Goal: Find specific page/section: Find specific page/section

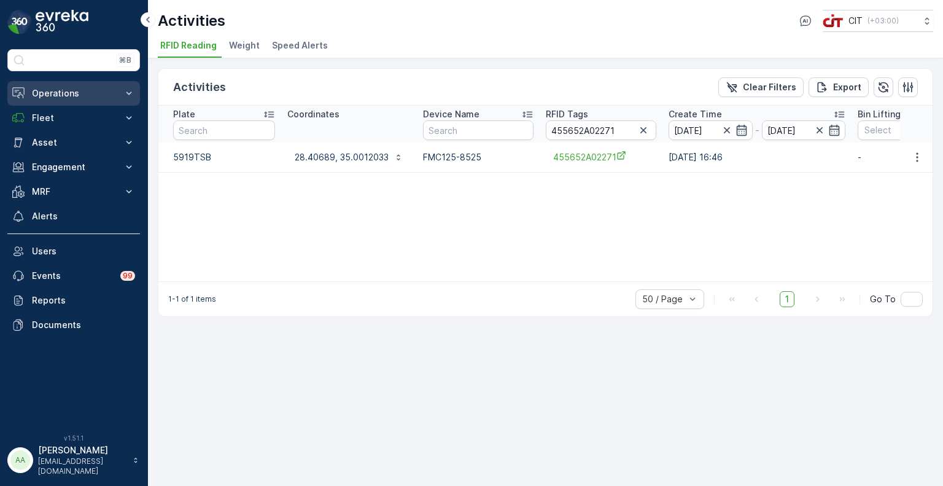
click at [61, 95] on p "Operations" at bounding box center [74, 93] width 84 height 12
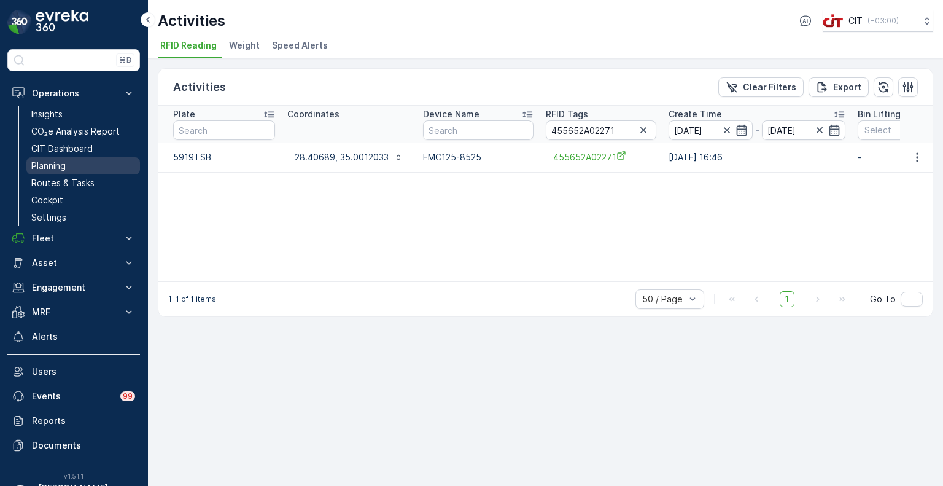
click at [68, 164] on link "Planning" at bounding box center [83, 165] width 114 height 17
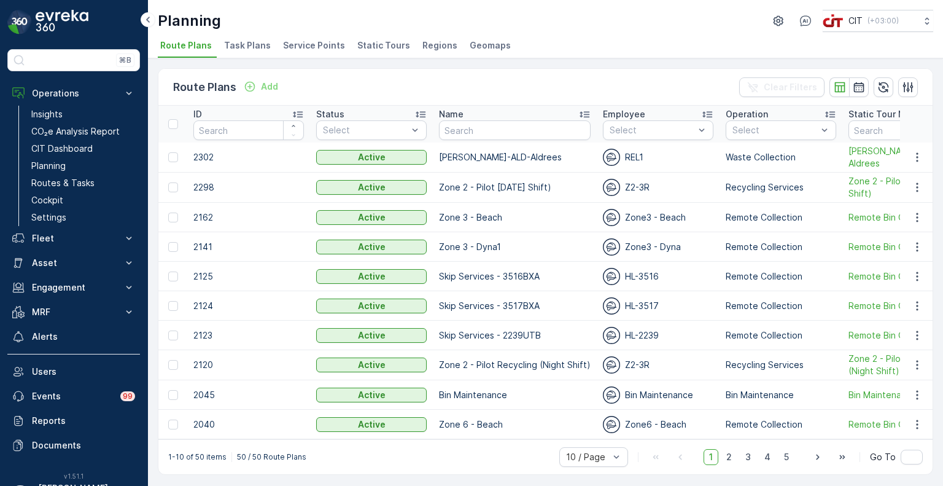
click at [310, 41] on span "Service Points" at bounding box center [314, 45] width 62 height 12
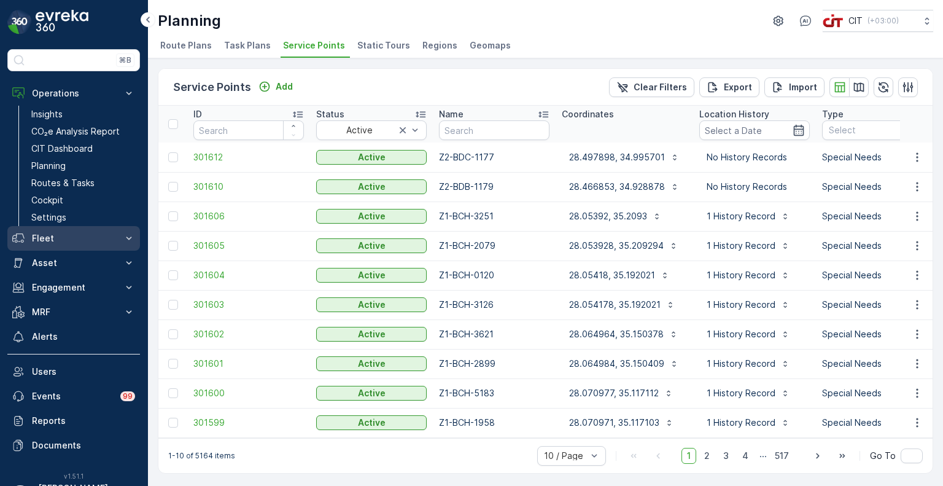
click at [52, 238] on p "Fleet" at bounding box center [74, 238] width 84 height 12
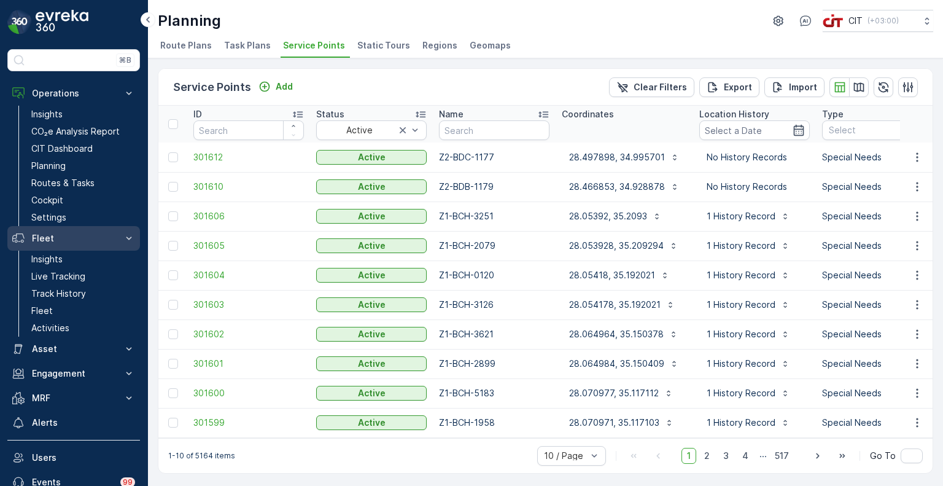
click at [54, 236] on p "Fleet" at bounding box center [74, 238] width 84 height 12
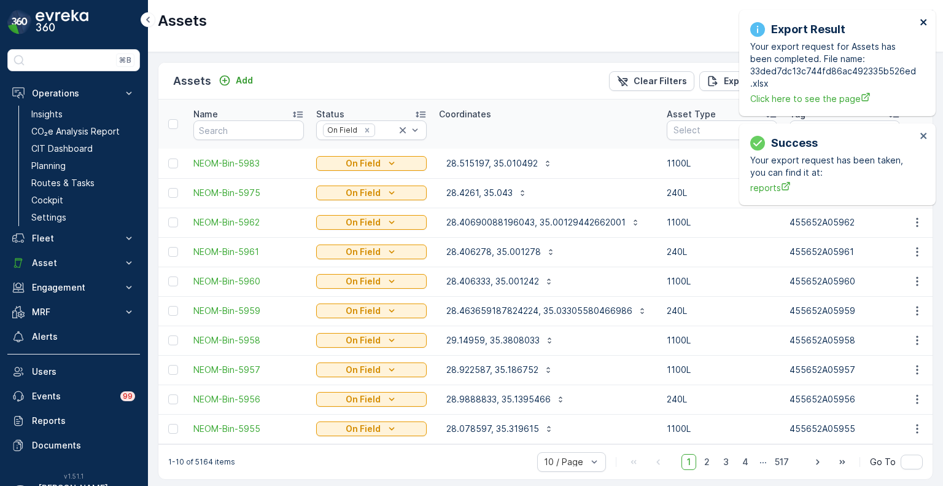
click at [924, 18] on icon "close" at bounding box center [924, 22] width 9 height 10
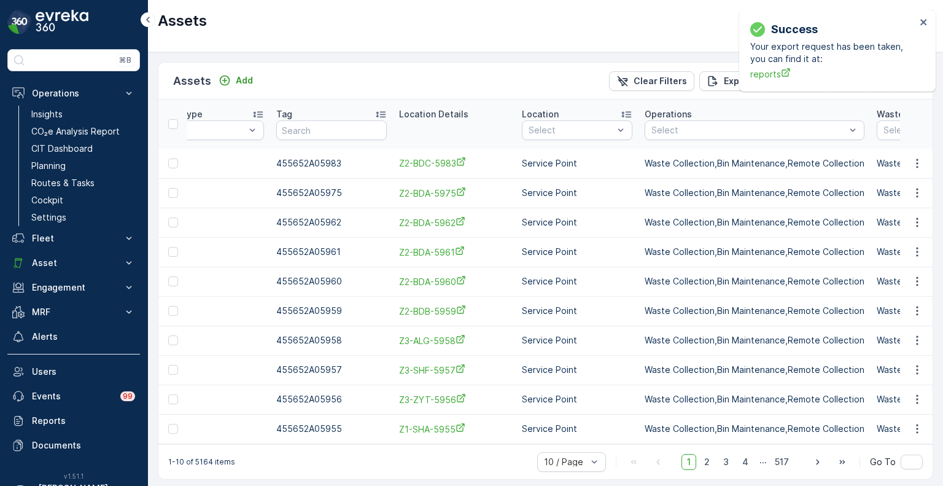
scroll to position [0, 518]
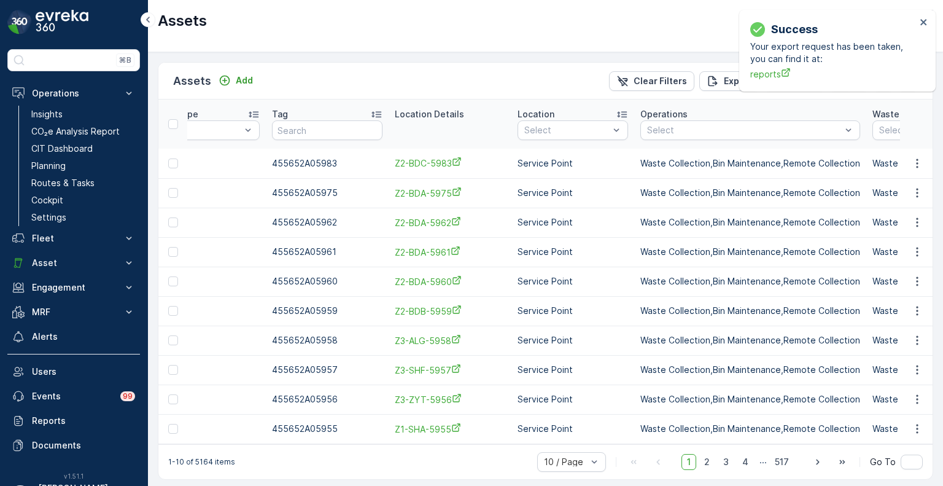
click at [419, 133] on th "Location Details" at bounding box center [450, 123] width 123 height 49
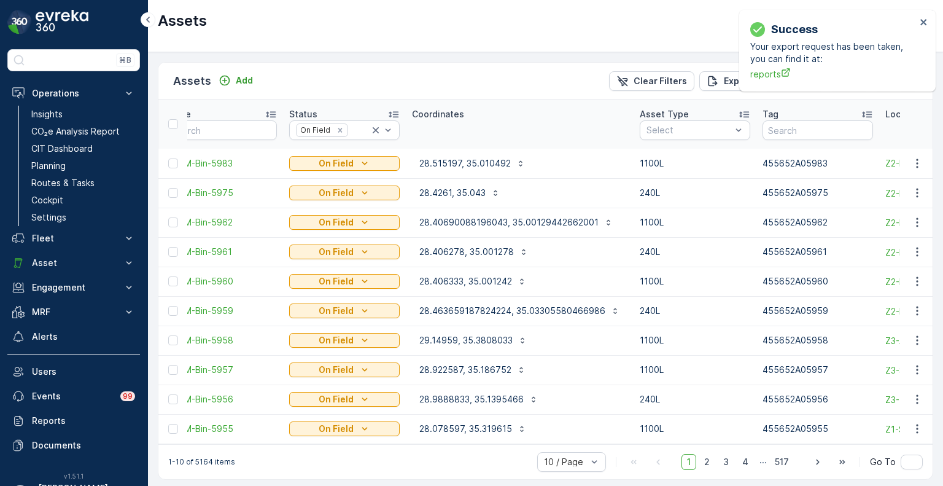
scroll to position [0, 0]
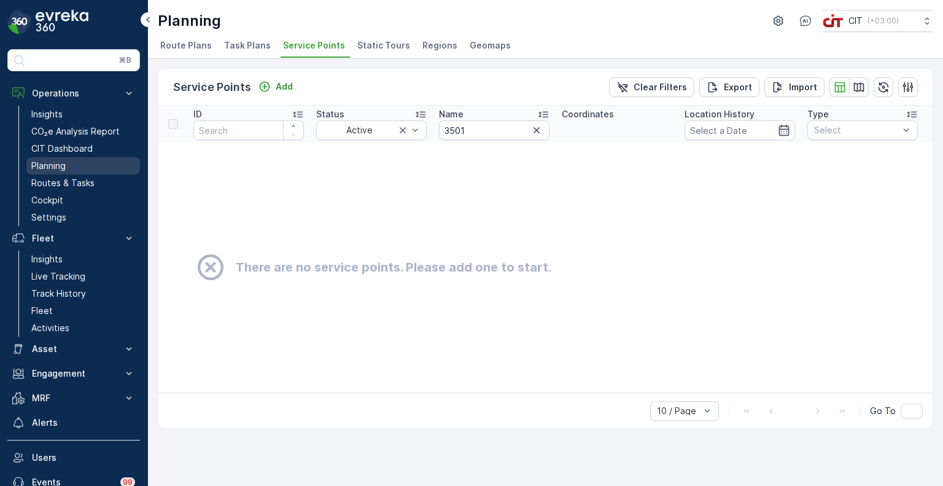
click at [61, 164] on p "Planning" at bounding box center [48, 166] width 34 height 12
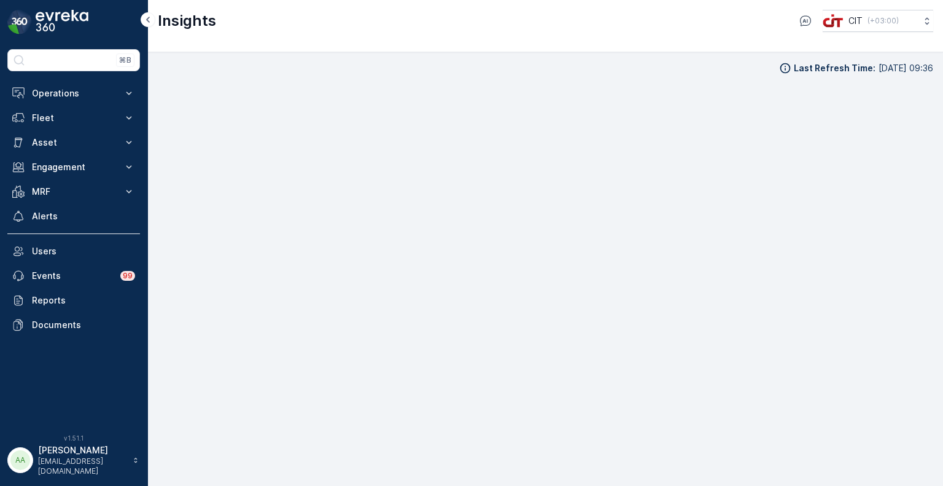
scroll to position [10, 0]
